Goal: Share content: Share content

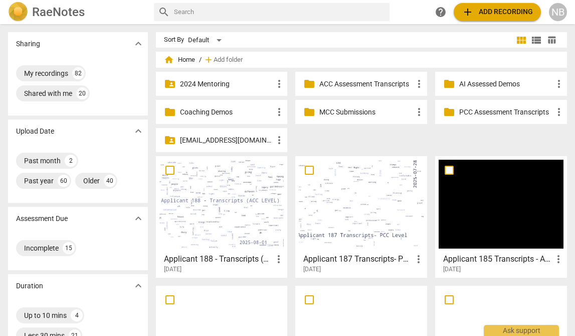
click at [476, 14] on span "add Add recording" at bounding box center [497, 12] width 71 height 12
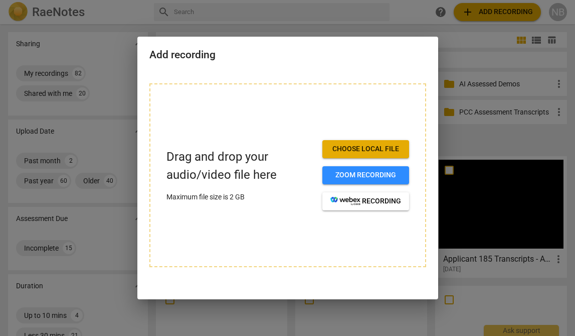
click at [380, 149] on span "Choose local file" at bounding box center [366, 149] width 71 height 10
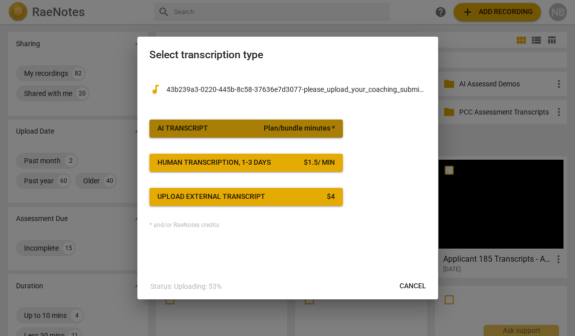
click at [263, 125] on span "AI Transcript Plan/bundle minutes *" at bounding box center [247, 128] width 178 height 10
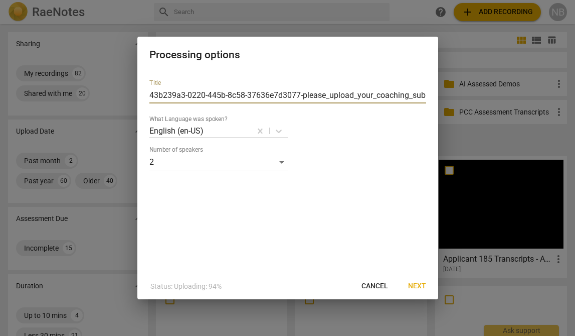
click at [251, 90] on input "43b239a3-0220-445b-8c58-37636e7d3077-please_upload_your_coaching_submission-[PE…" at bounding box center [288, 95] width 277 height 16
type input "Applicant 189 Transcripts (ACC LEVEL)"
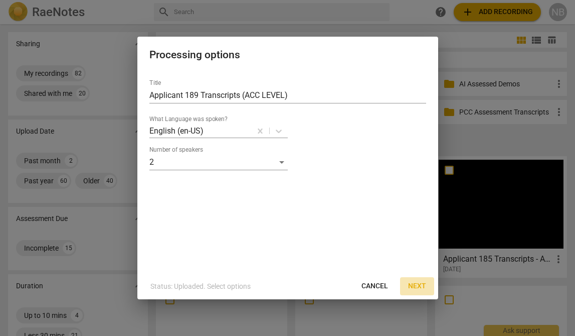
click at [416, 284] on span "Next" at bounding box center [417, 286] width 18 height 10
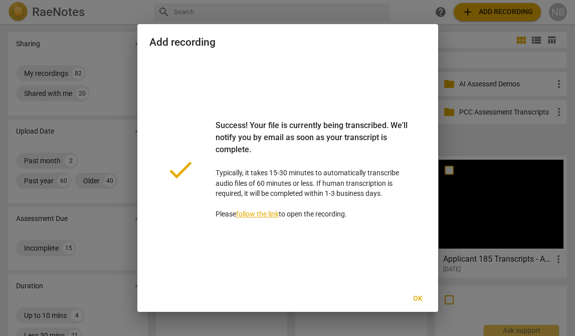
click at [424, 303] on span "Ok" at bounding box center [418, 299] width 16 height 10
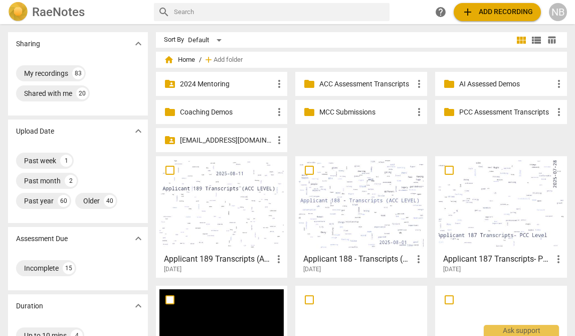
click at [236, 181] on div at bounding box center [222, 204] width 125 height 89
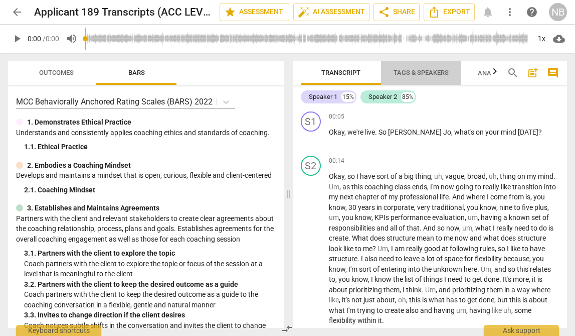
click at [416, 74] on span "Tags & Speakers" at bounding box center [421, 73] width 55 height 8
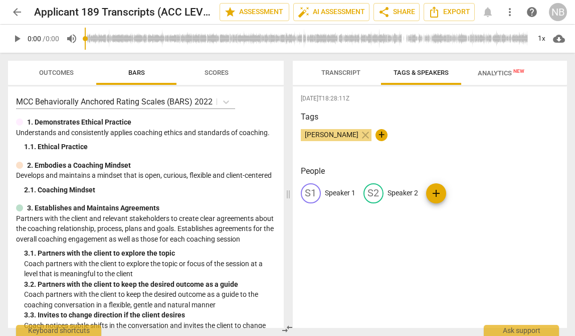
click at [339, 190] on p "Speaker 1" at bounding box center [340, 193] width 31 height 11
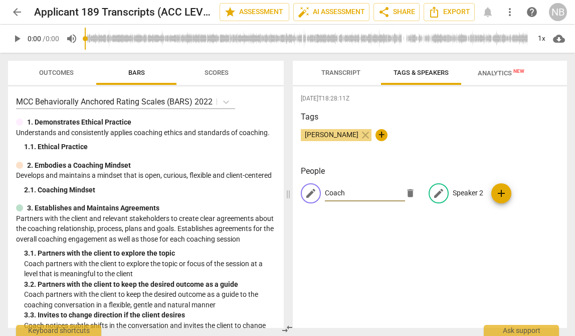
type input "Coach"
click at [464, 188] on p "Speaker 2" at bounding box center [468, 193] width 31 height 11
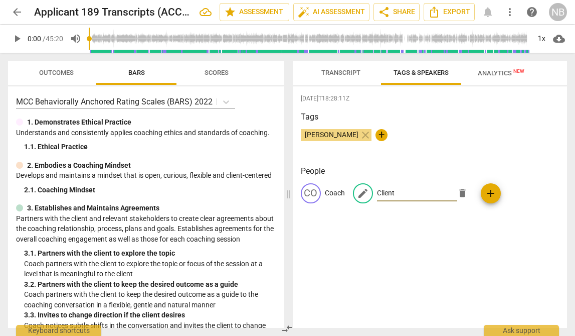
type input "Client"
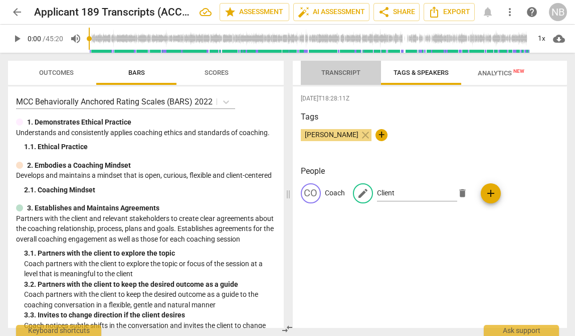
click at [348, 66] on span "Transcript" at bounding box center [341, 73] width 63 height 14
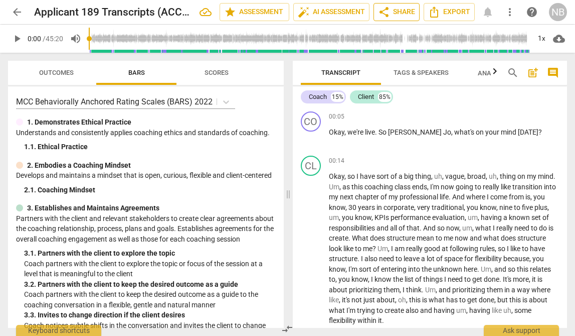
click at [403, 11] on span "share Share" at bounding box center [396, 12] width 37 height 12
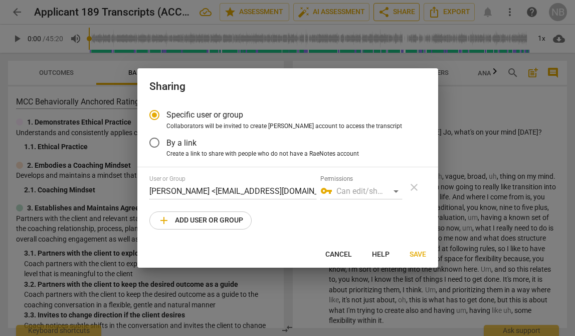
radio input "false"
click at [174, 141] on span "By a link" at bounding box center [182, 143] width 30 height 12
click at [167, 141] on input "By a link" at bounding box center [154, 142] width 24 height 24
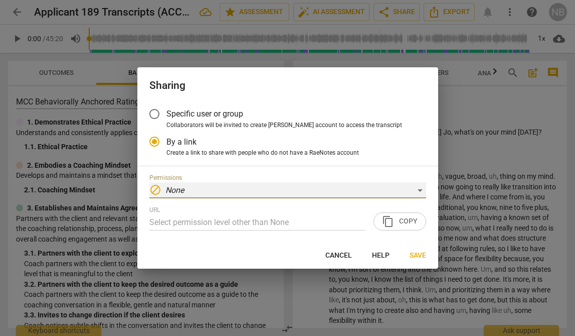
click at [272, 194] on div "block None" at bounding box center [288, 190] width 277 height 16
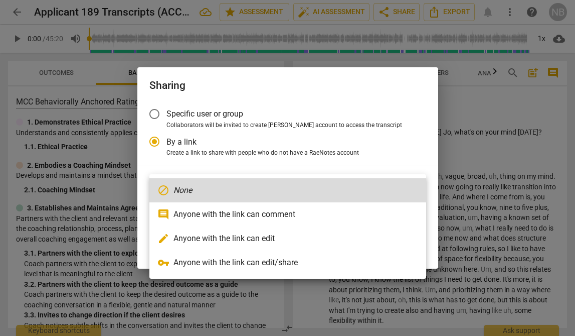
click at [300, 253] on li "vpn_key Anyone with the link can edit/share" at bounding box center [288, 262] width 277 height 24
radio input "false"
type input "https://app.raenotes.com/meeting/5c467c5b0ddc42abbc7f5a194a9518ae"
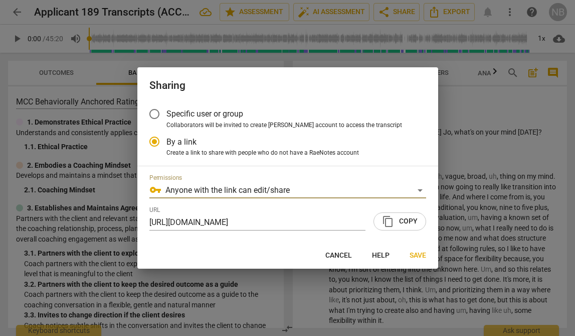
click at [406, 220] on span "content_copy Copy" at bounding box center [400, 221] width 36 height 12
click at [229, 123] on span "Collaborators will be invited to create RaeNotes account to access the transcri…" at bounding box center [285, 125] width 236 height 9
click at [0, 0] on input "Collaborators will be invited to create RaeNotes account to access the transcri…" at bounding box center [0, 0] width 0 height 0
radio input "true"
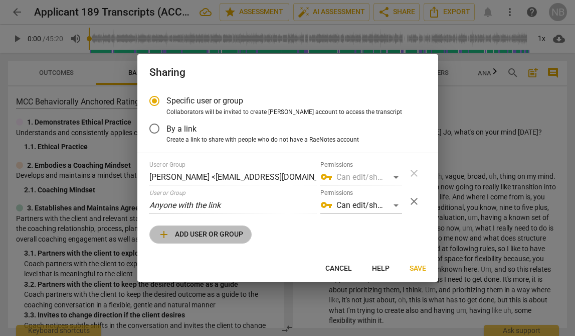
click at [234, 233] on span "add Add user or group" at bounding box center [200, 234] width 85 height 12
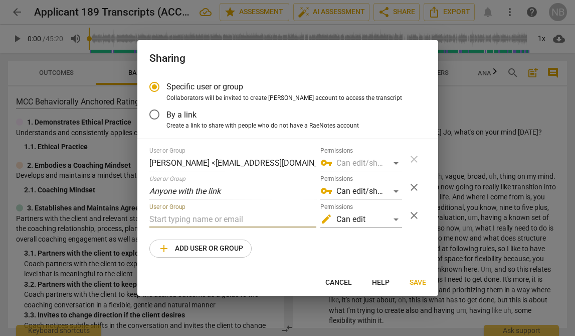
click at [252, 223] on input "text" at bounding box center [233, 219] width 167 height 16
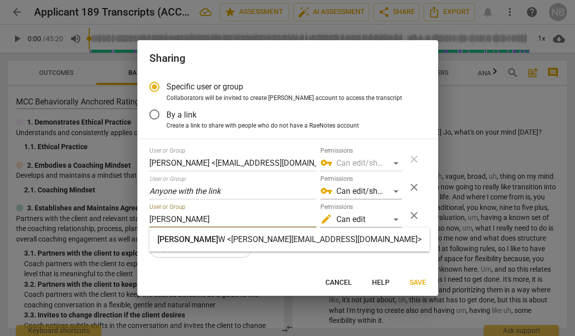
type input "sandra"
click at [250, 239] on strong "W <sandra@canadacoachacademy.com>" at bounding box center [320, 239] width 204 height 10
radio input "false"
type input "Sandra W <sandra@canadacoachacademy.com>"
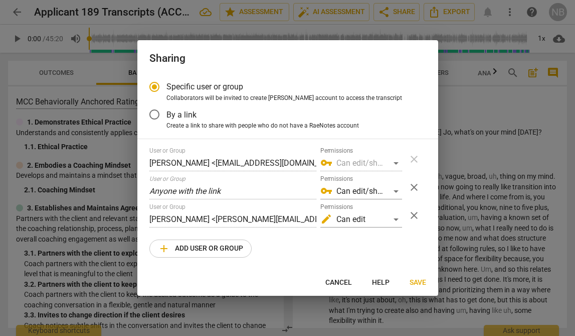
click at [238, 250] on span "add Add user or group" at bounding box center [200, 248] width 85 height 12
radio input "false"
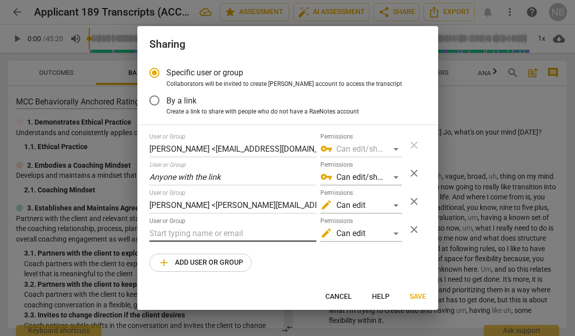
click at [247, 233] on input "text" at bounding box center [233, 233] width 167 height 16
click at [294, 231] on input "sandra@coachacademy.com" at bounding box center [233, 233] width 167 height 16
type input "sandra@coachacademy.com"
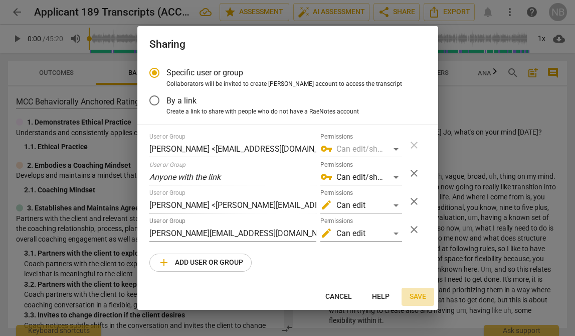
click at [421, 294] on span "Save" at bounding box center [418, 297] width 17 height 10
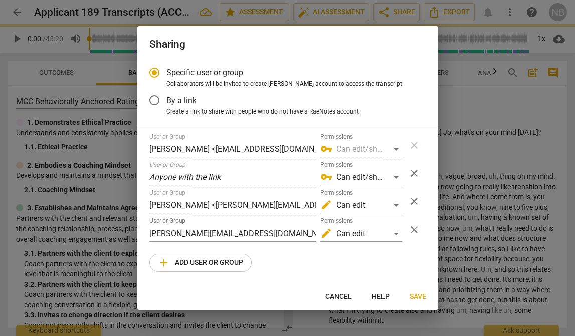
radio input "false"
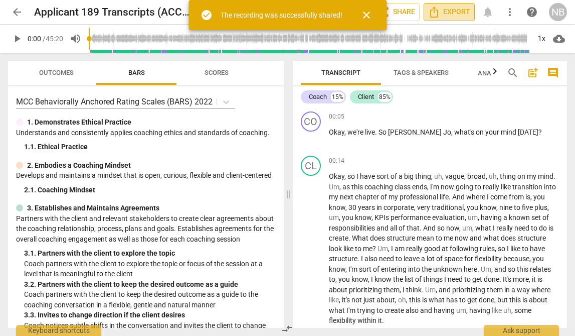
click at [454, 10] on span "Export" at bounding box center [449, 12] width 42 height 12
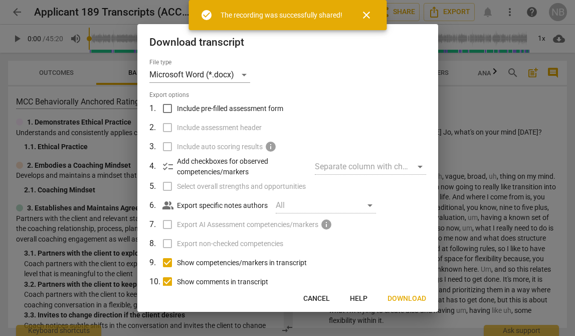
click at [393, 297] on span "Download" at bounding box center [407, 299] width 39 height 10
